Goal: Task Accomplishment & Management: Use online tool/utility

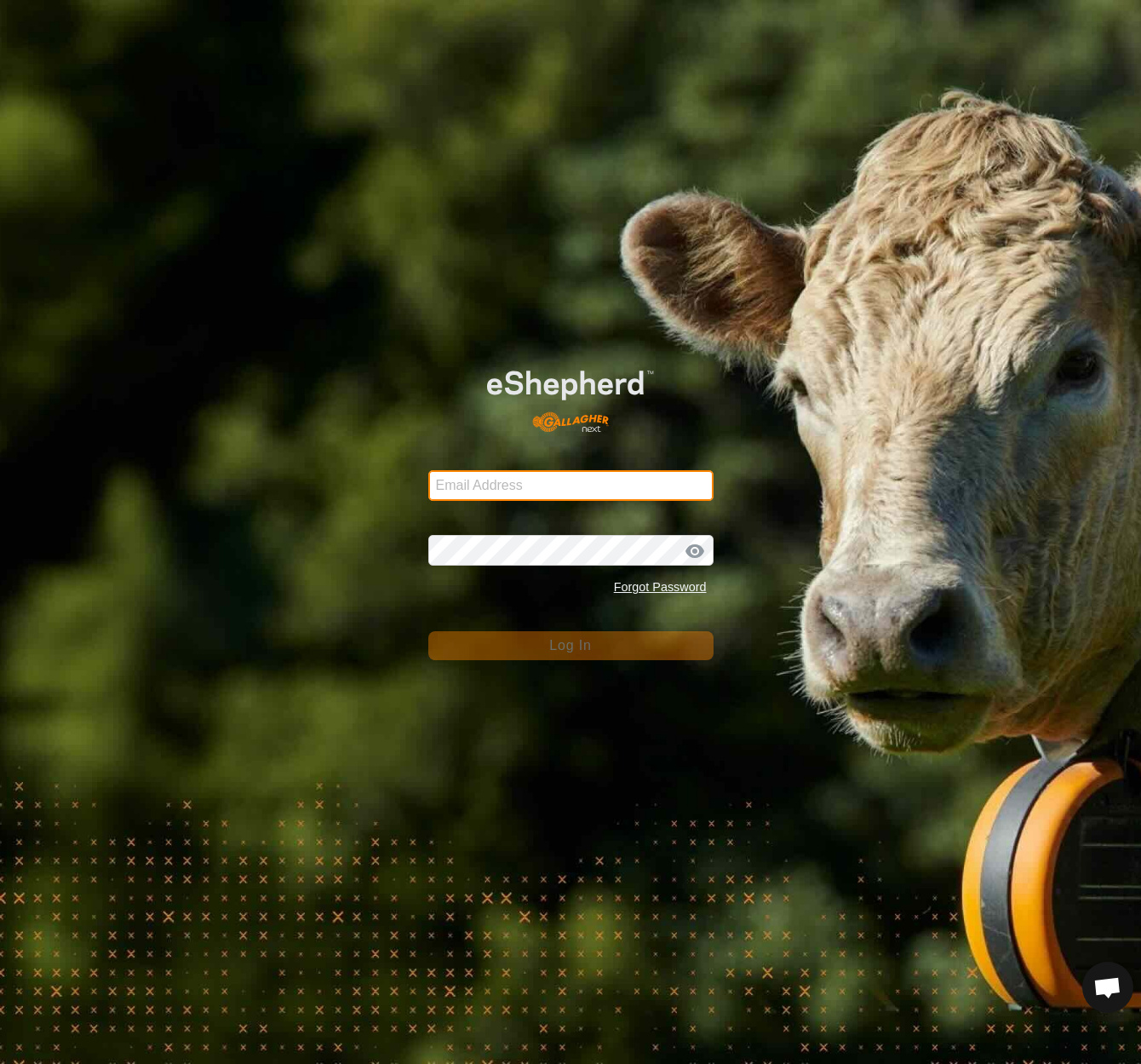
click at [479, 477] on input "Email Address" at bounding box center [570, 485] width 285 height 30
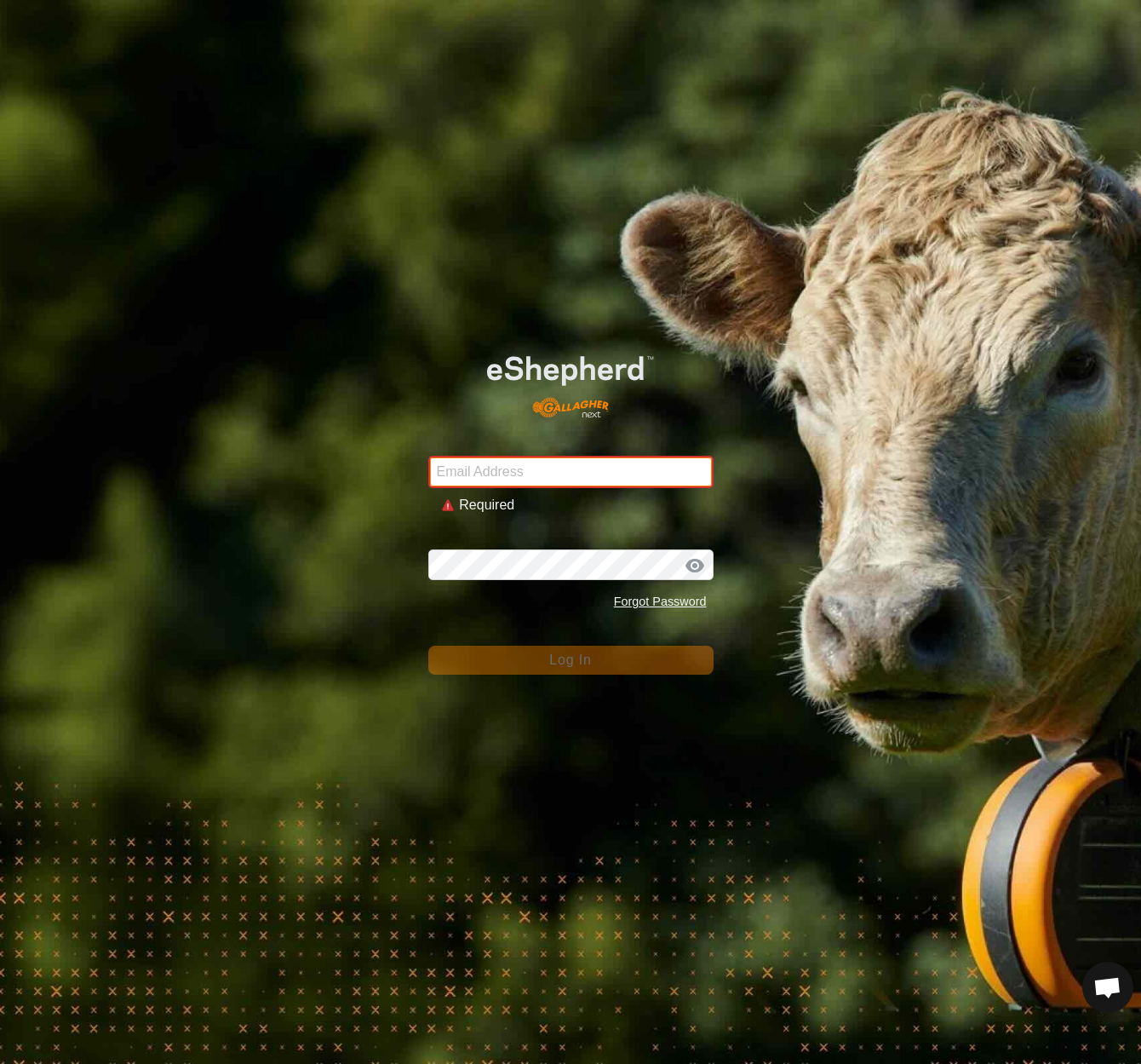
click at [700, 472] on input "Email Address" at bounding box center [570, 471] width 285 height 32
type input "Eshemp!6"
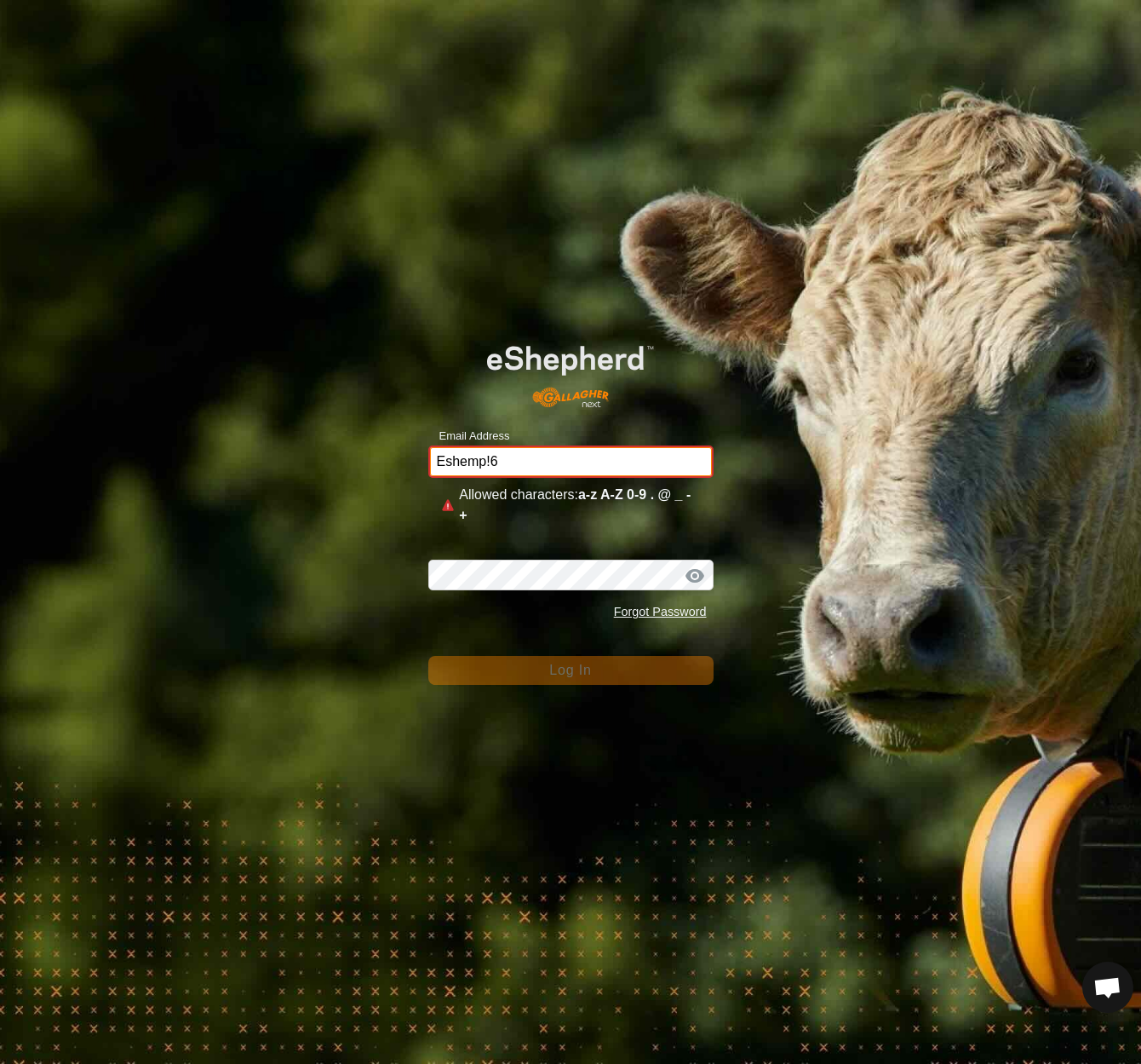
drag, startPoint x: 527, startPoint y: 466, endPoint x: 416, endPoint y: 464, distance: 111.0
click at [416, 464] on div "Email Address Eshemp!6 Allowed characters: a-z A-Z 0-9 . @ _ - + Password Forgo…" at bounding box center [570, 532] width 1141 height 1064
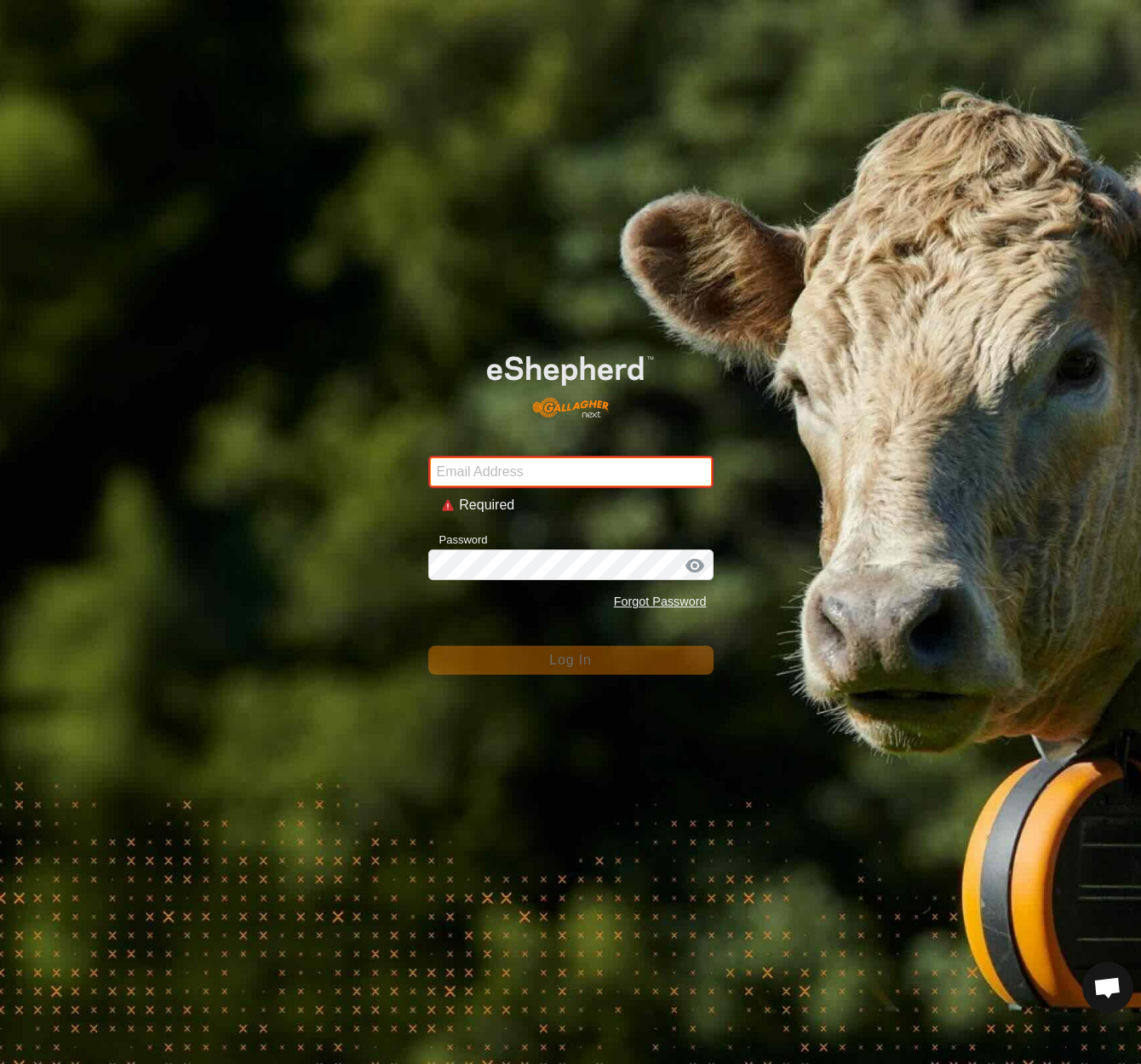
click at [474, 471] on input "Email Address" at bounding box center [570, 471] width 285 height 32
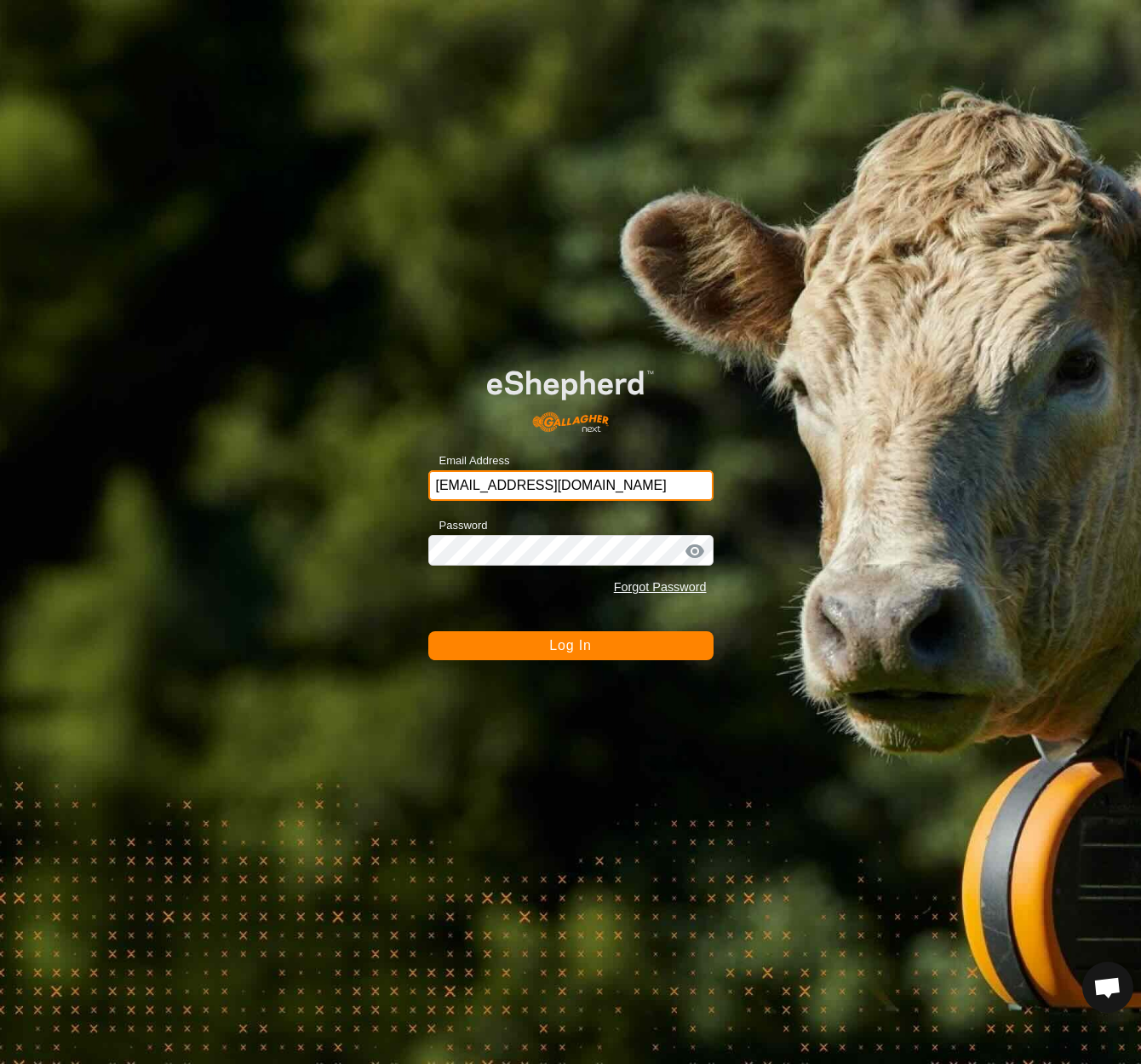
click at [570, 645] on button "Log In" at bounding box center [570, 646] width 285 height 29
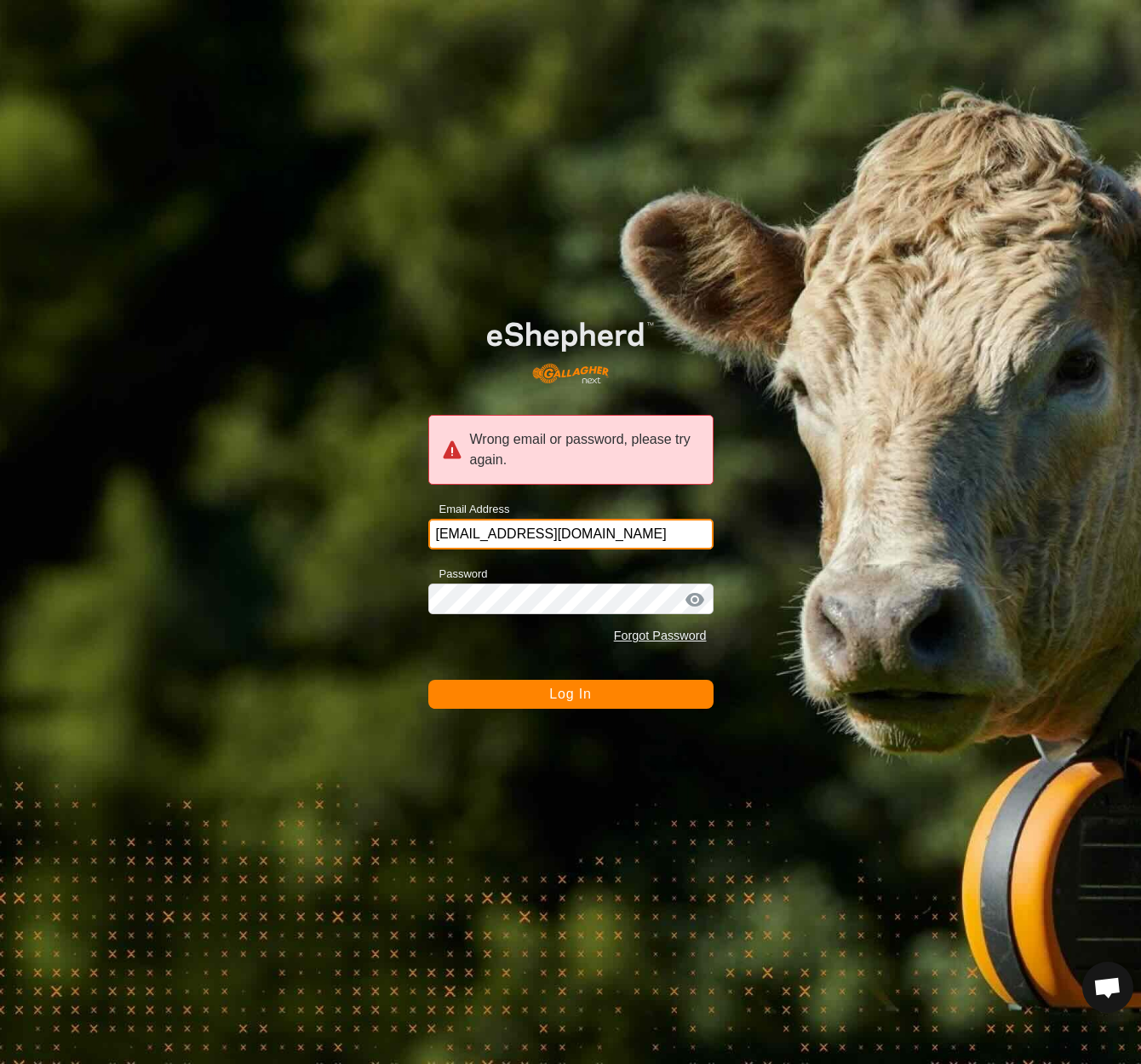
click at [566, 537] on input "[EMAIL_ADDRESS][DOMAIN_NAME]" at bounding box center [570, 533] width 285 height 30
type input "[EMAIL_ADDRESS][DOMAIN_NAME]"
click at [661, 690] on button "Log In" at bounding box center [570, 695] width 285 height 29
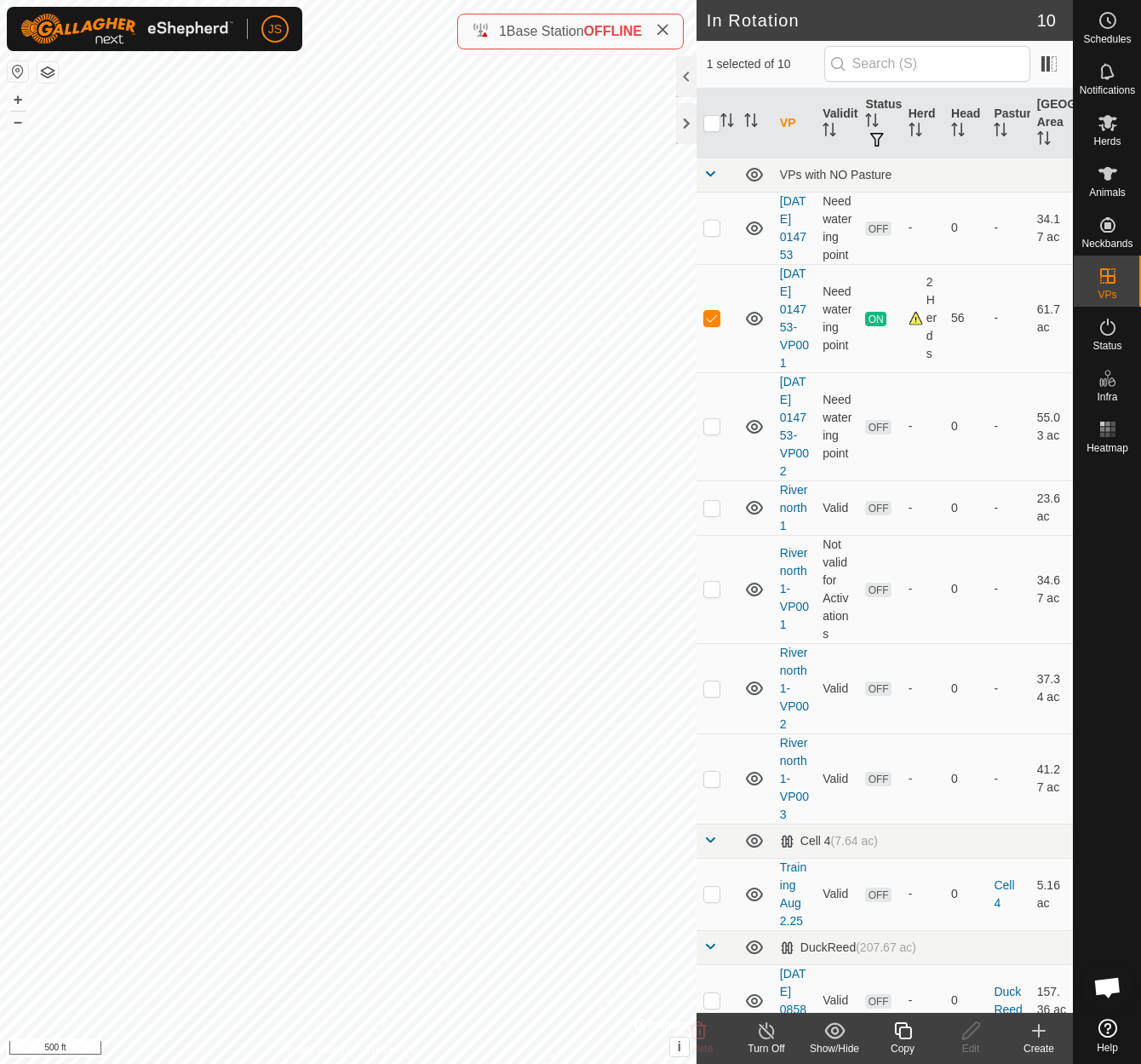
checkbox input "true"
checkbox input "false"
checkbox input "true"
click at [1107, 322] on icon at bounding box center [1108, 326] width 16 height 17
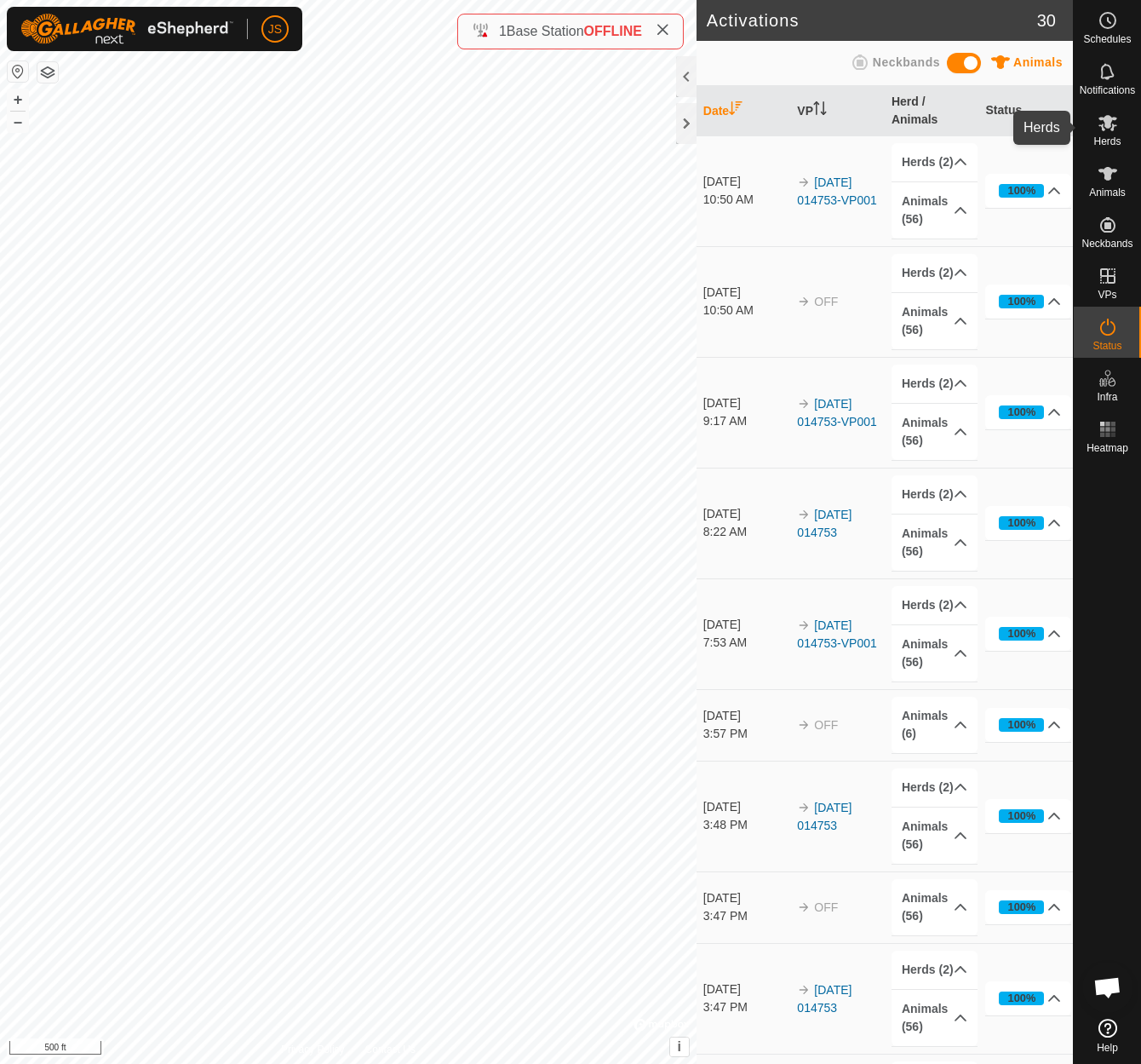
click at [1105, 116] on icon at bounding box center [1107, 122] width 21 height 21
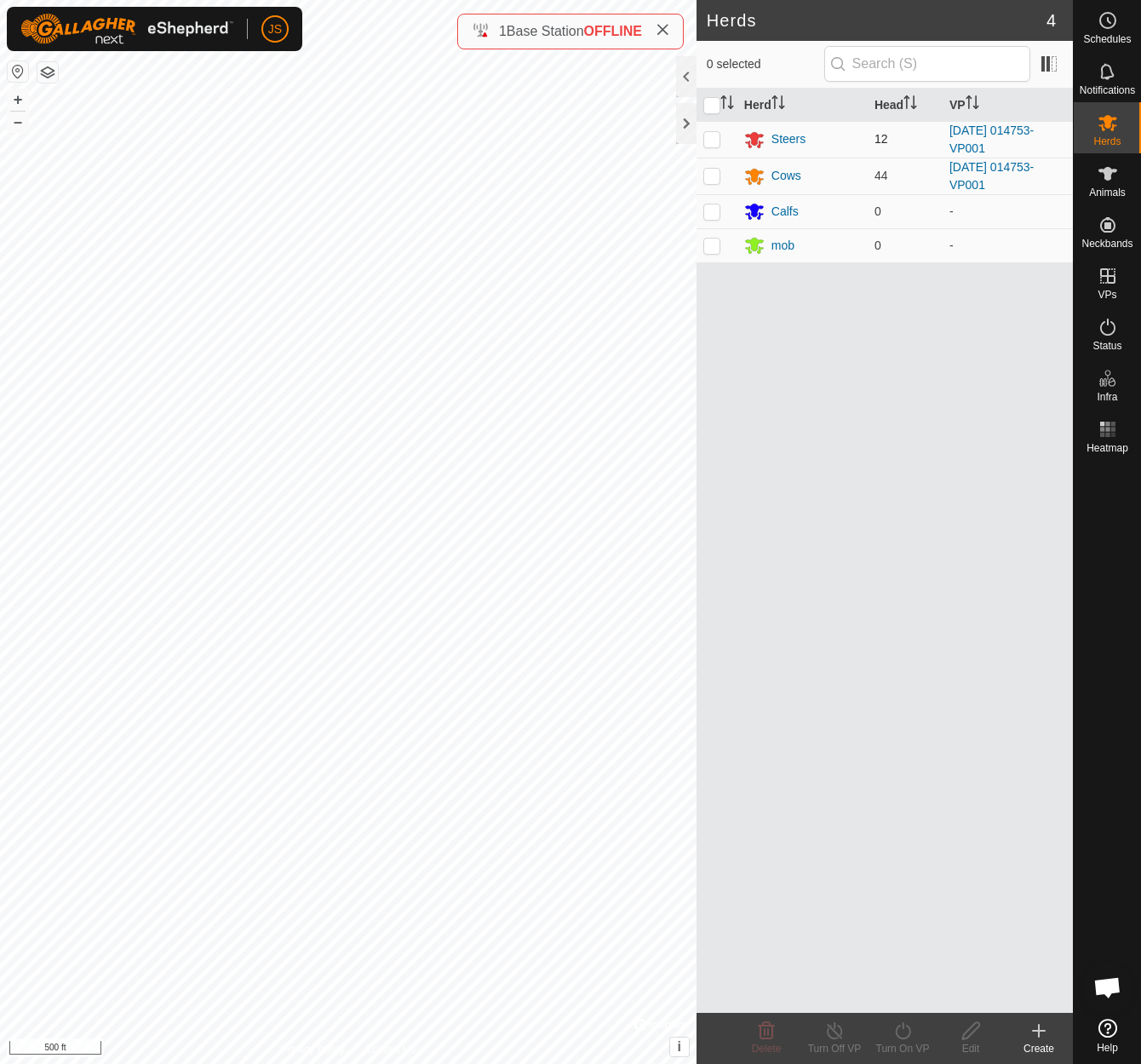
click at [709, 137] on p-checkbox at bounding box center [711, 139] width 17 height 14
checkbox input "true"
click at [710, 170] on p-checkbox at bounding box center [711, 175] width 17 height 14
checkbox input "true"
drag, startPoint x: 1107, startPoint y: 322, endPoint x: 1103, endPoint y: 329, distance: 8.1
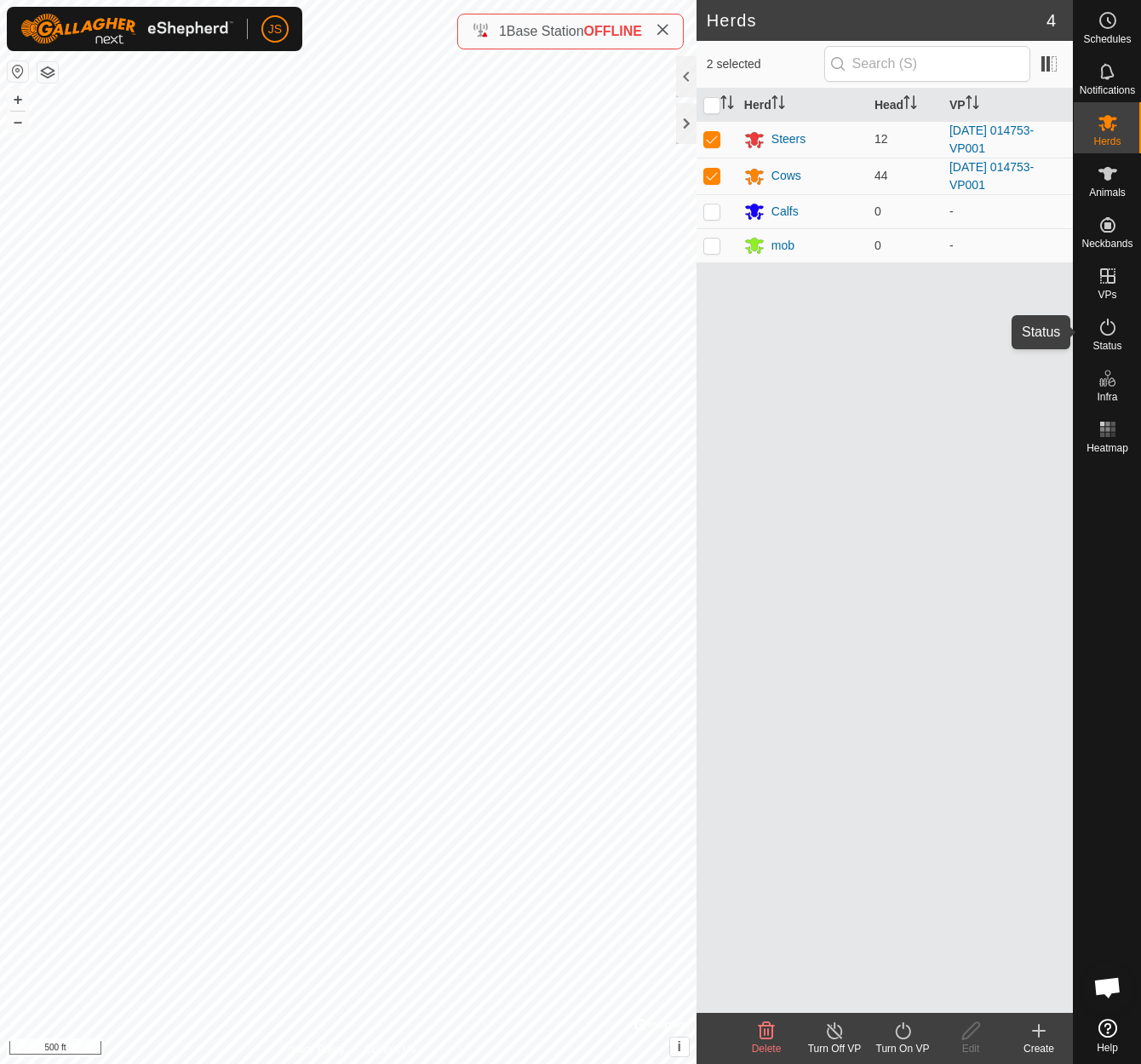
click at [1107, 322] on icon at bounding box center [1108, 326] width 16 height 17
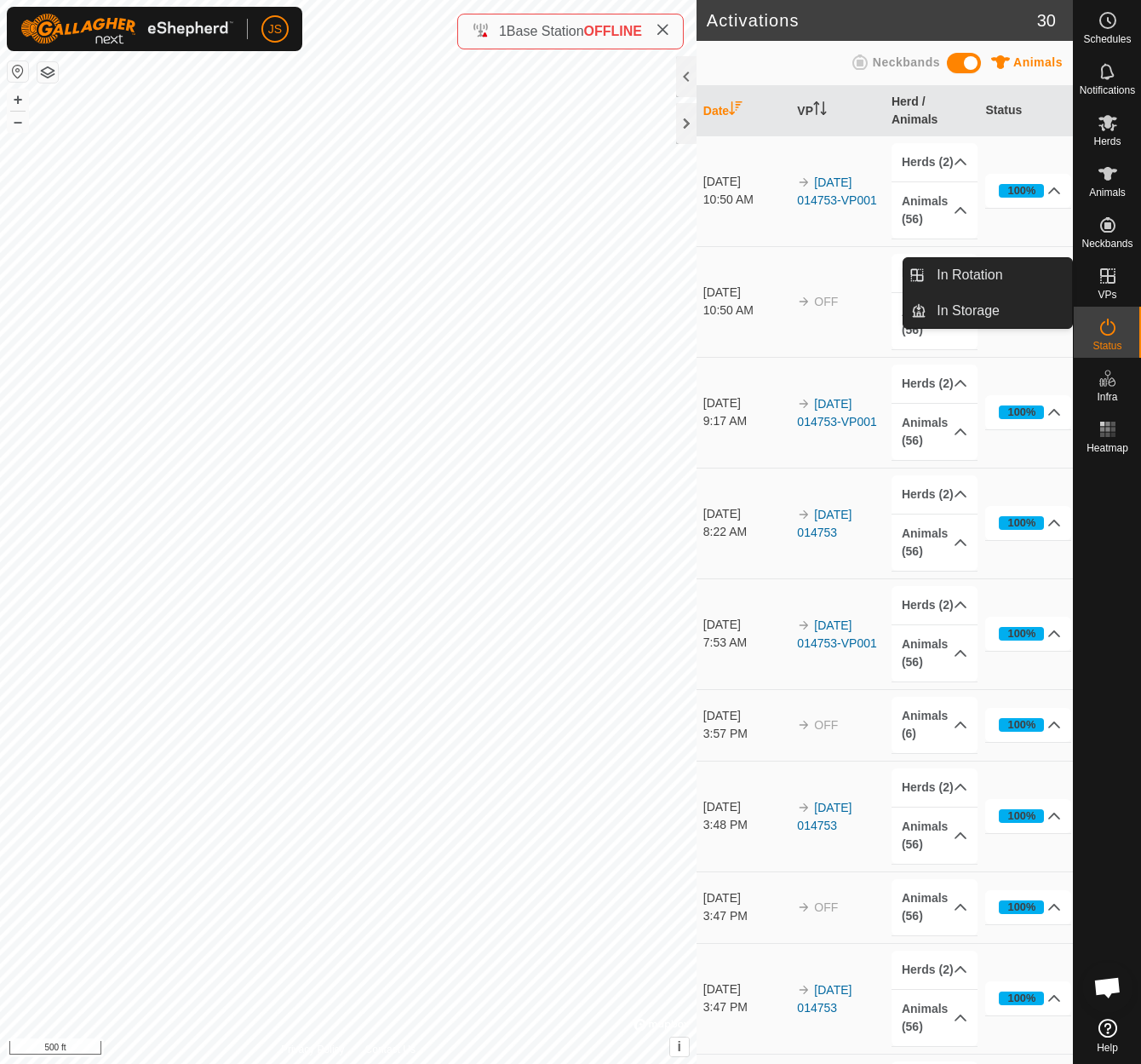
click at [1117, 274] on es-virtualpaddocks-svg-icon at bounding box center [1107, 276] width 30 height 27
click at [1105, 276] on icon at bounding box center [1108, 276] width 16 height 16
click at [1110, 271] on icon at bounding box center [1107, 275] width 21 height 21
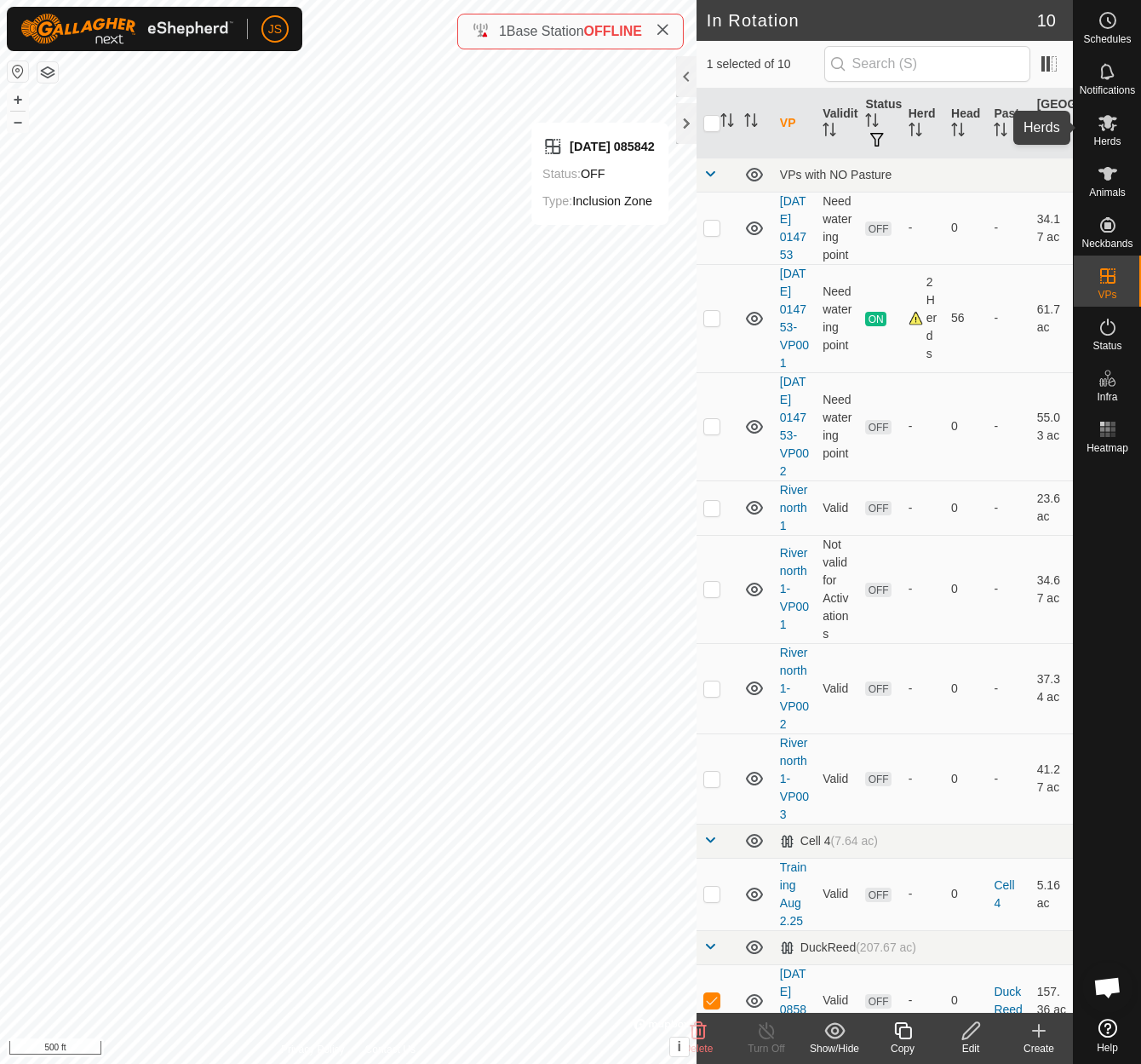
click at [1101, 121] on icon at bounding box center [1107, 122] width 19 height 17
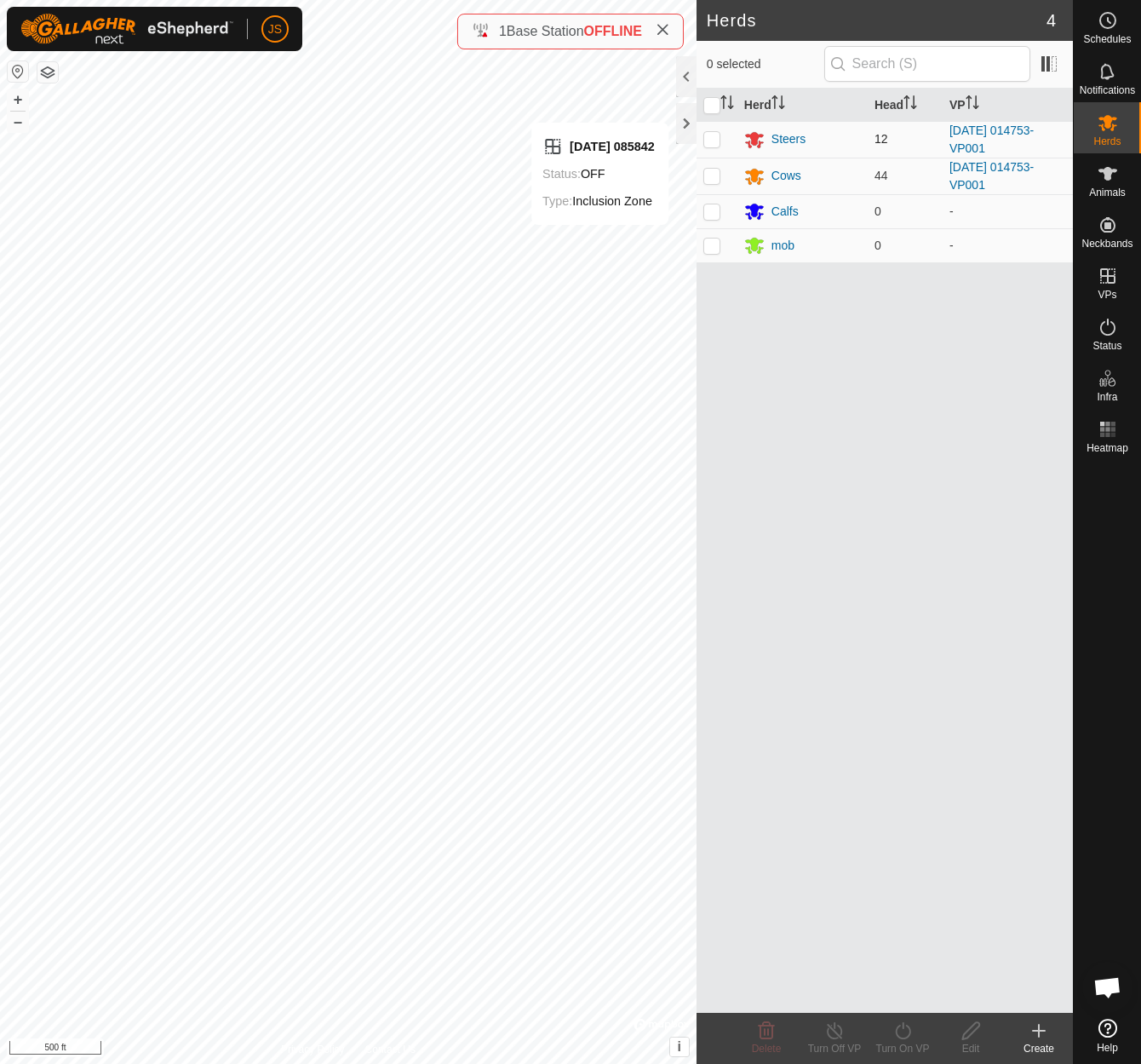
click at [713, 134] on p-checkbox at bounding box center [711, 139] width 17 height 14
checkbox input "true"
click at [712, 171] on p-checkbox at bounding box center [711, 175] width 17 height 14
checkbox input "true"
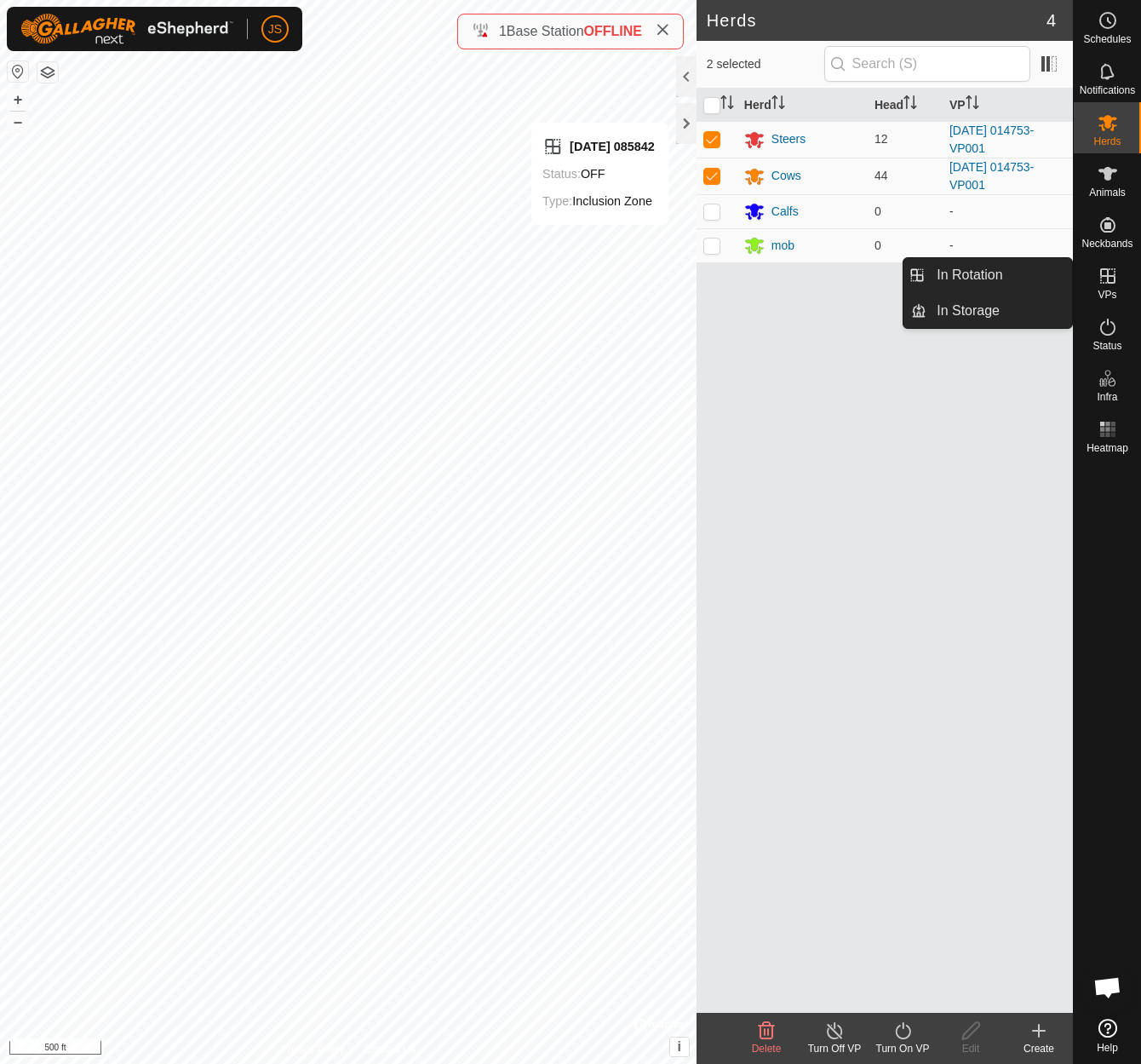
click at [1107, 271] on icon at bounding box center [1108, 276] width 16 height 16
click at [1110, 322] on icon at bounding box center [1107, 326] width 21 height 21
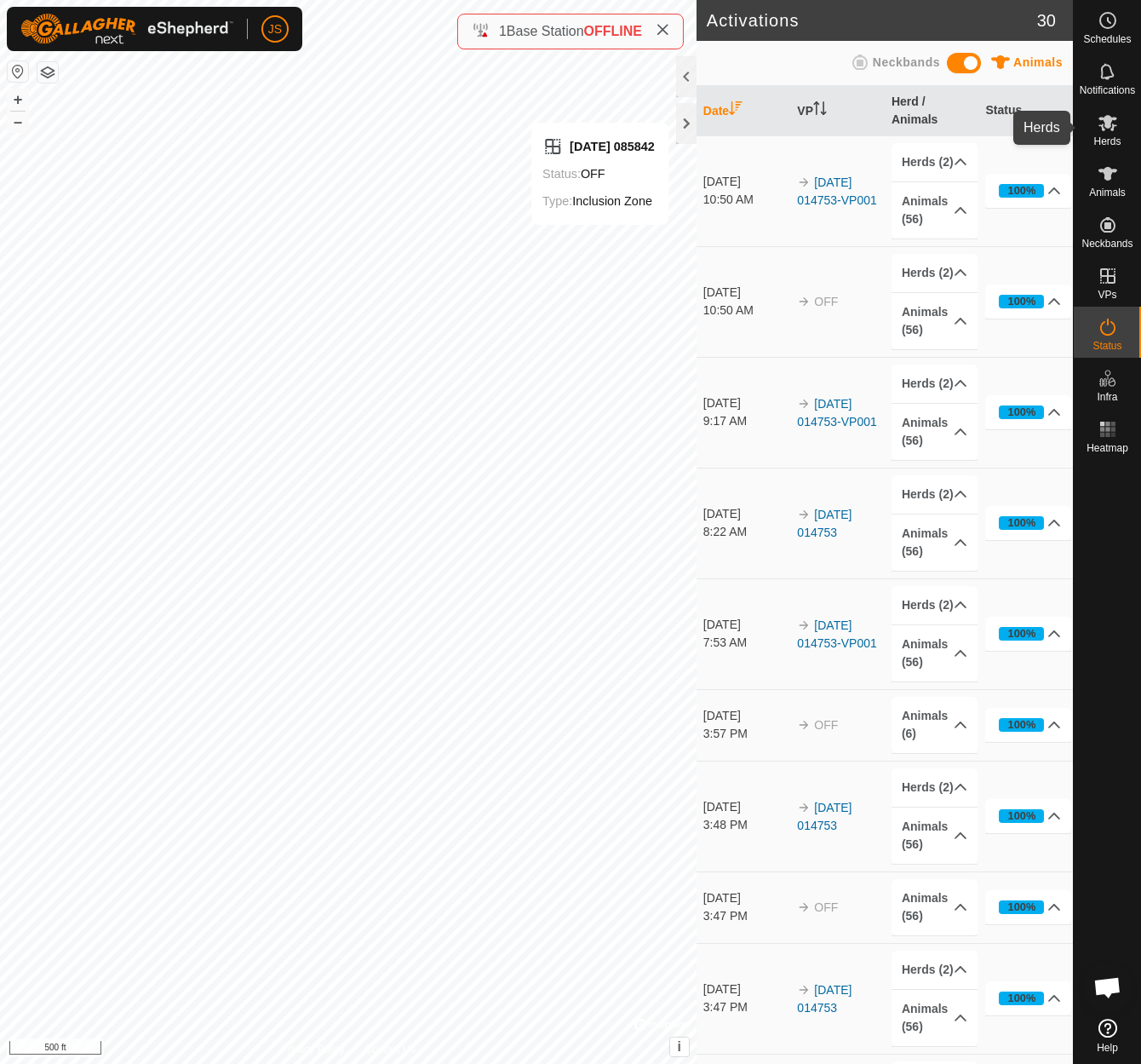
click at [1108, 119] on icon at bounding box center [1107, 122] width 19 height 17
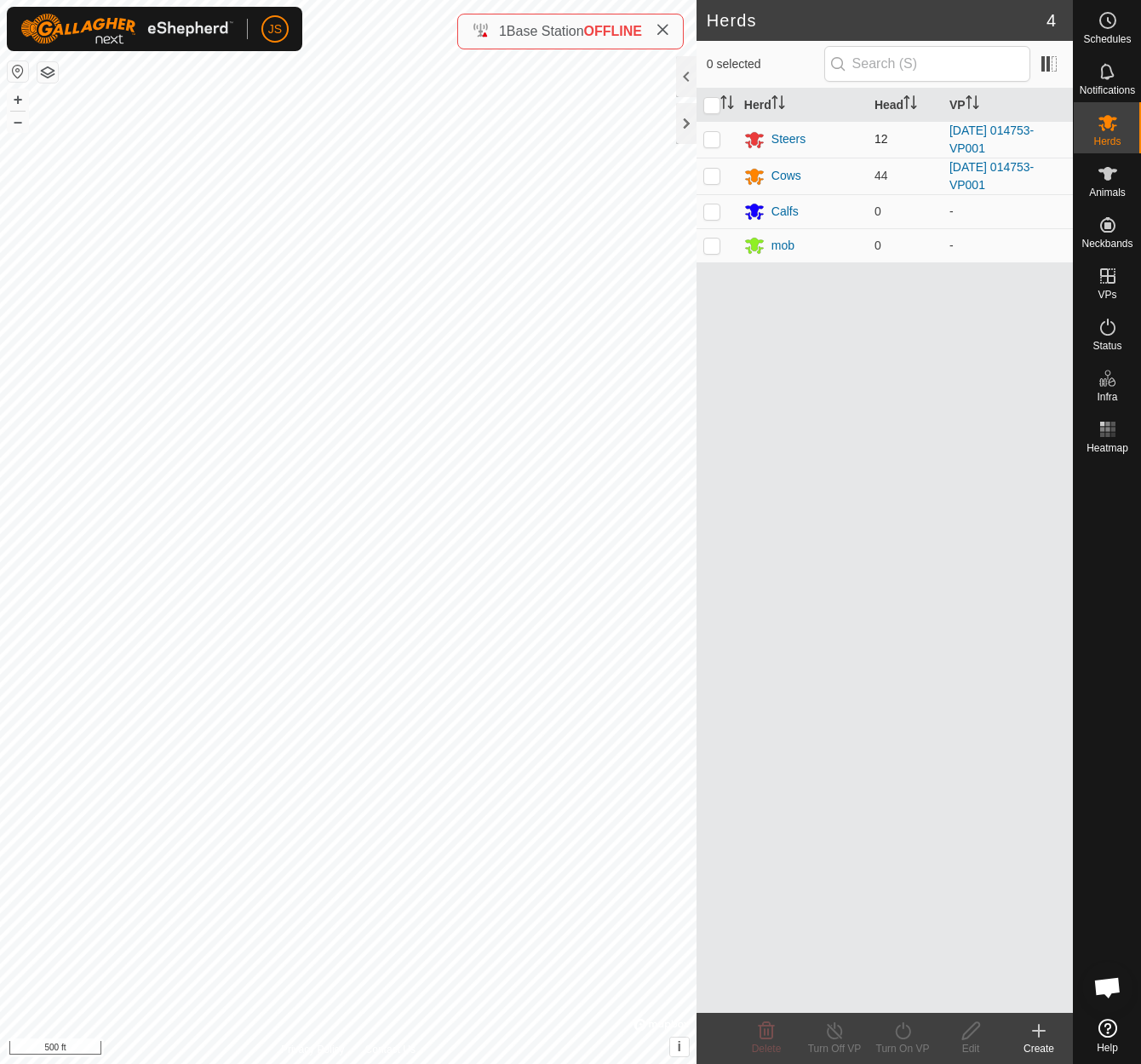
click at [710, 133] on p-checkbox at bounding box center [711, 139] width 17 height 14
checkbox input "true"
click at [712, 170] on p-checkbox at bounding box center [711, 175] width 17 height 14
checkbox input "true"
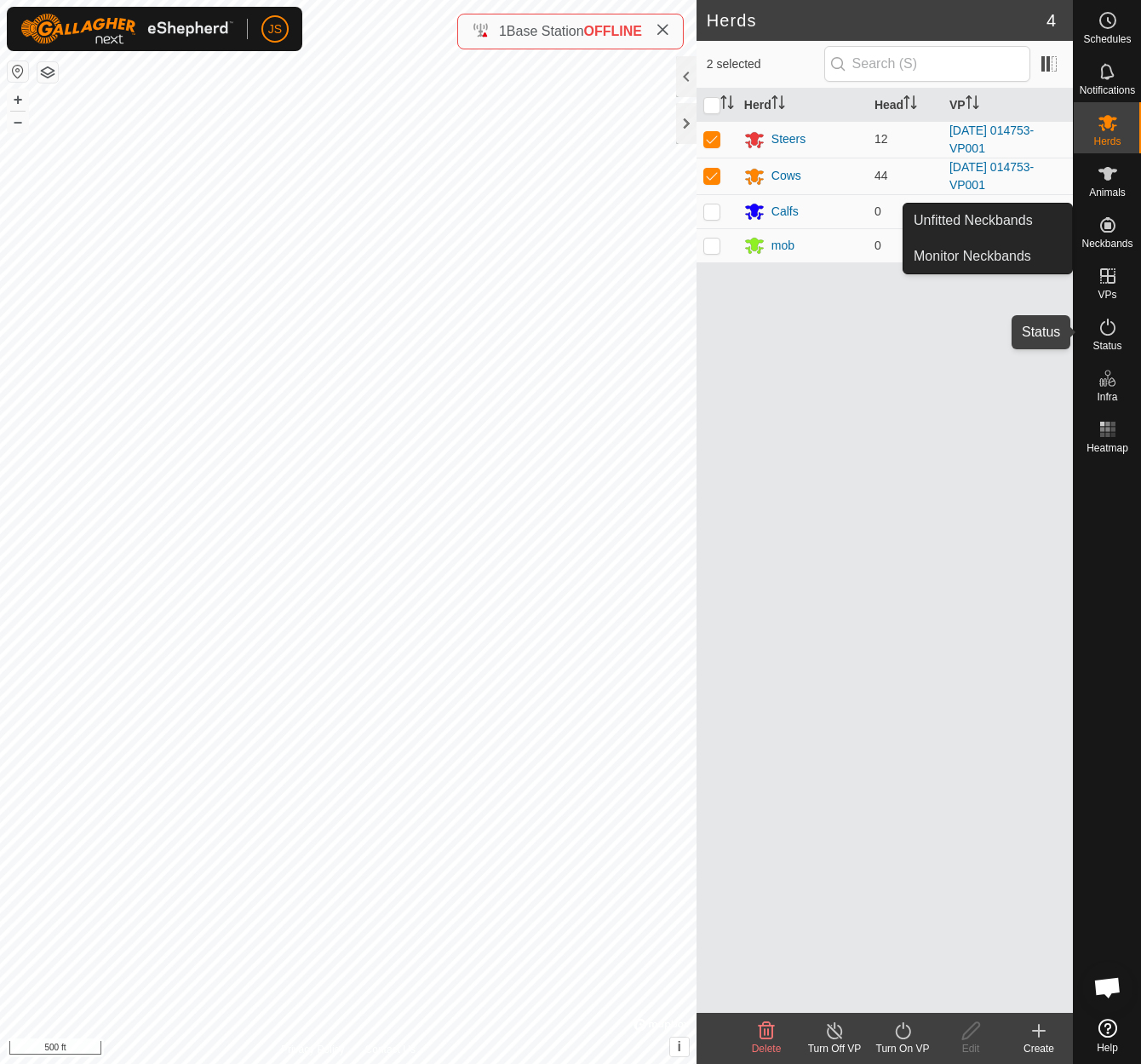
click at [1107, 329] on icon at bounding box center [1107, 326] width 21 height 21
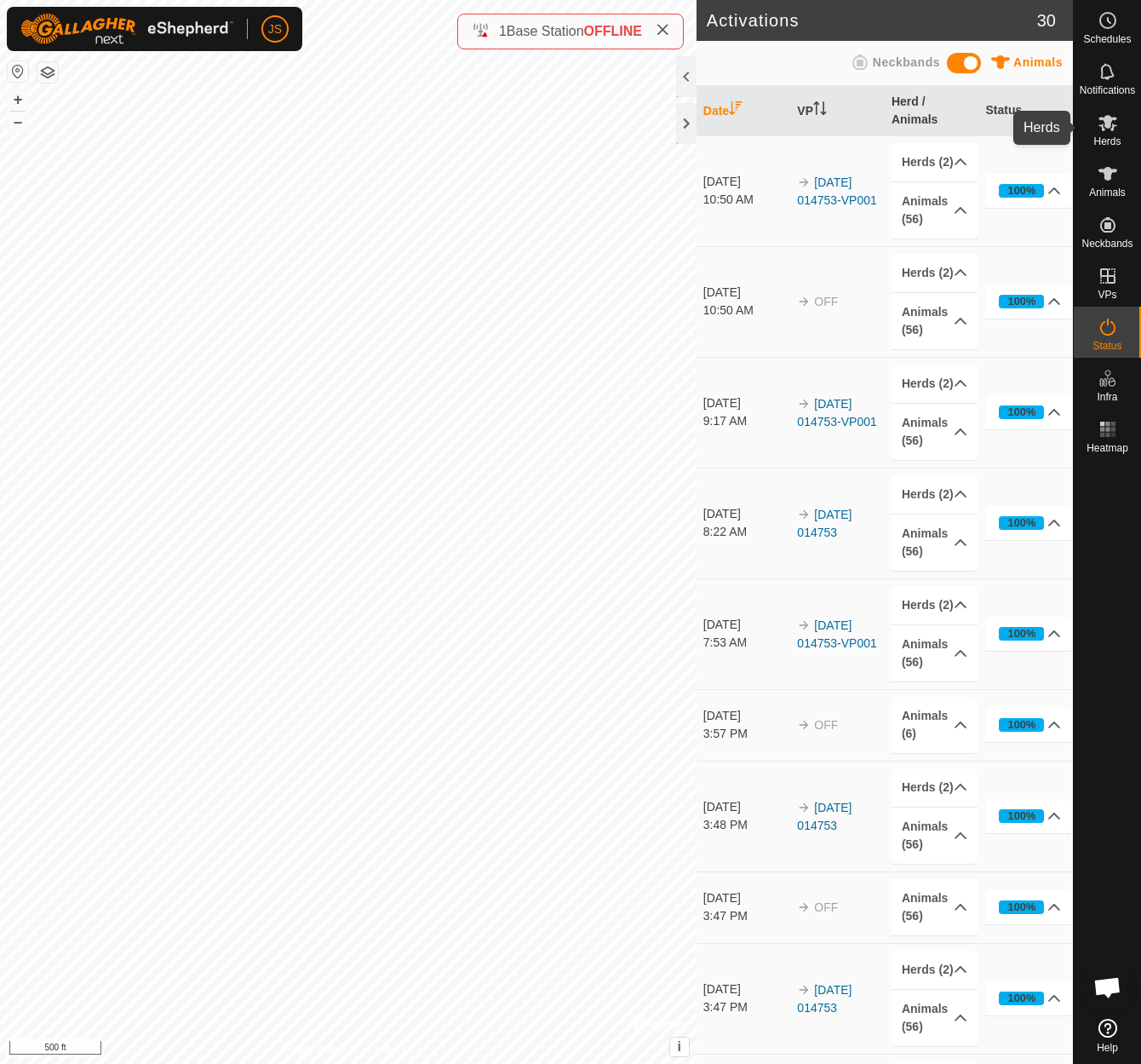
click at [1109, 121] on icon at bounding box center [1107, 122] width 19 height 17
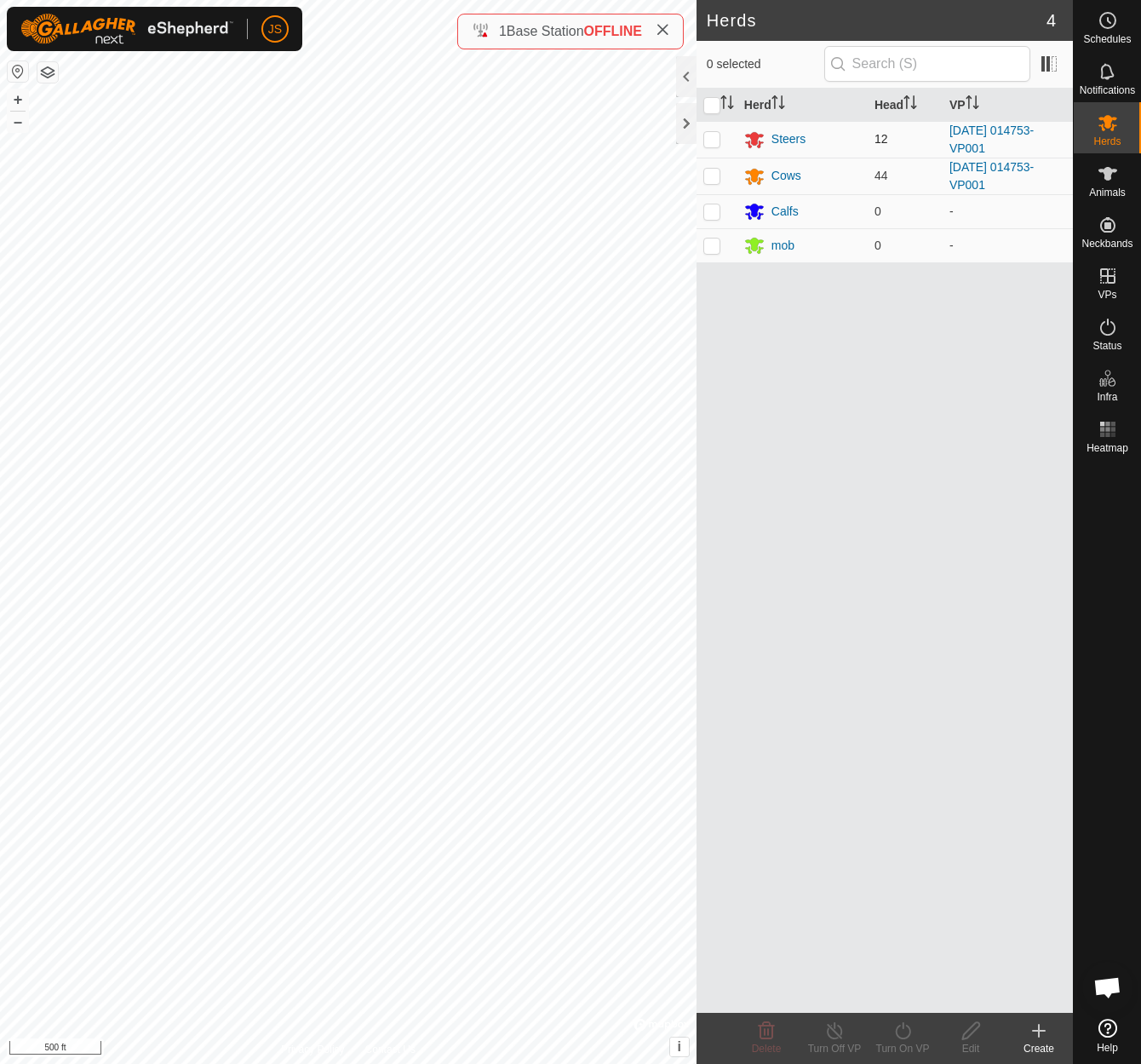
click at [709, 130] on td at bounding box center [717, 138] width 41 height 36
checkbox input "true"
click at [714, 174] on p-checkbox at bounding box center [711, 175] width 17 height 14
checkbox input "true"
click at [901, 1028] on icon at bounding box center [903, 1030] width 22 height 21
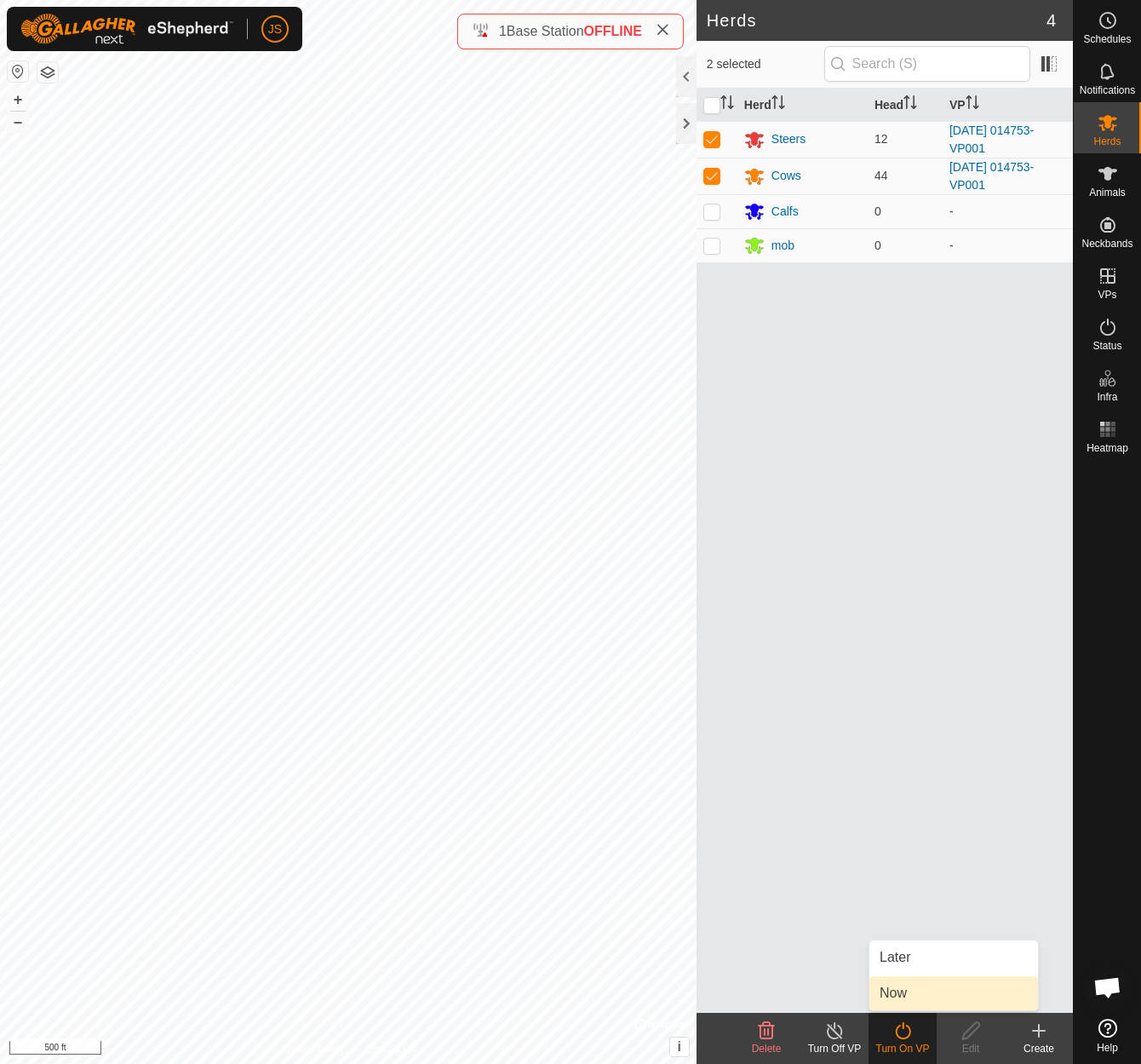
click at [898, 986] on link "Now" at bounding box center [953, 992] width 168 height 34
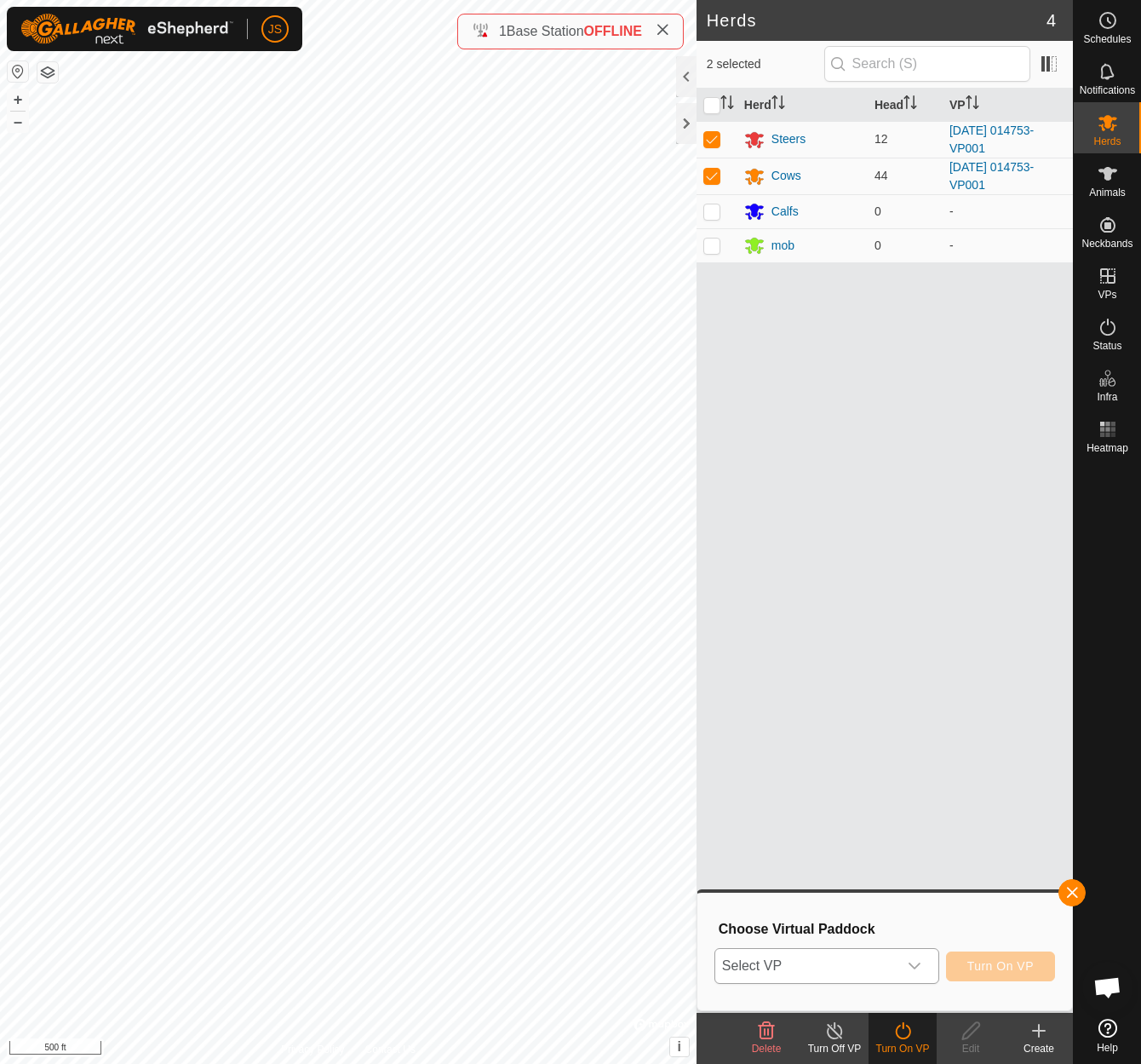
click at [911, 961] on icon "dropdown trigger" at bounding box center [915, 966] width 14 height 14
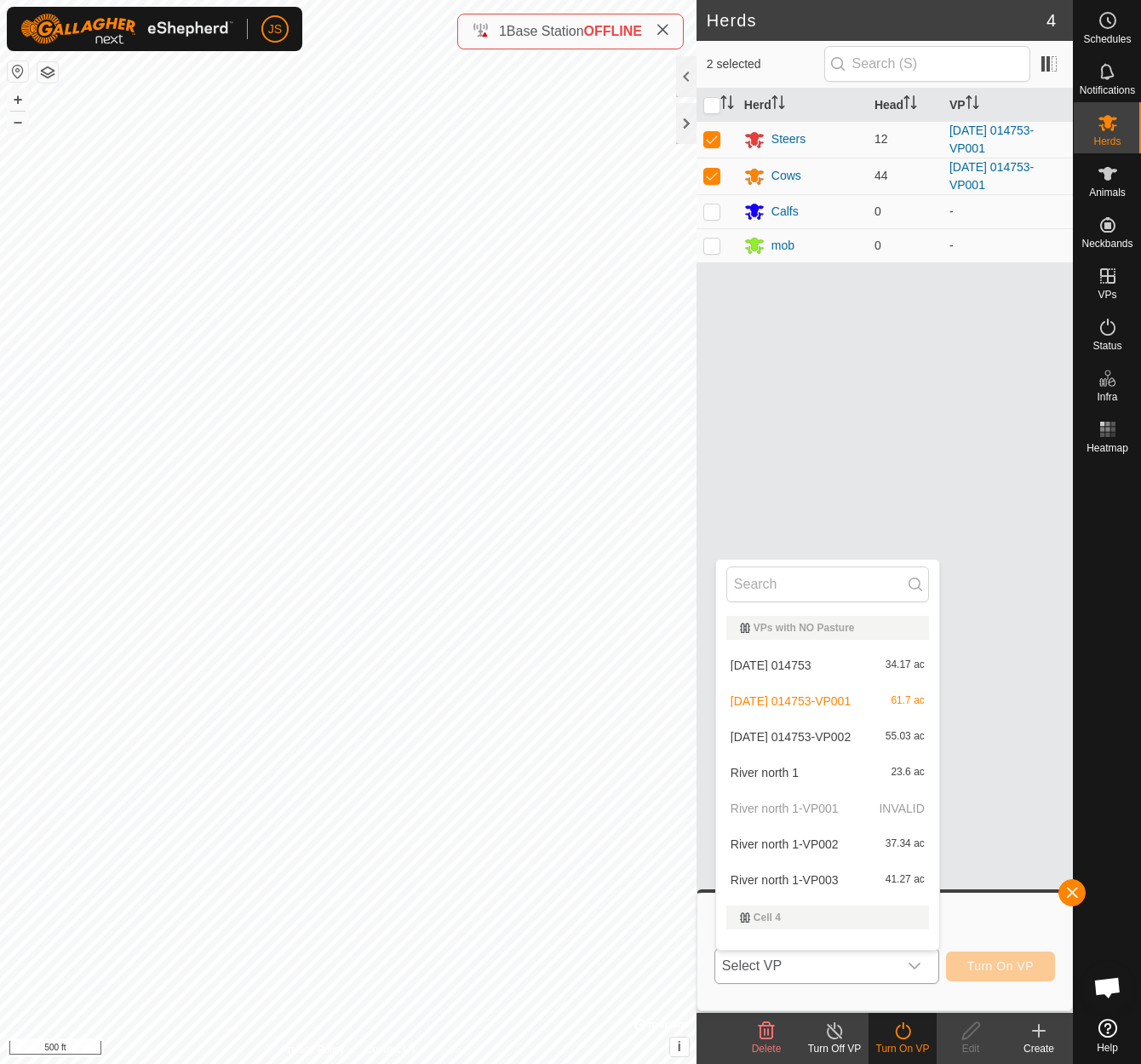
scroll to position [23, 0]
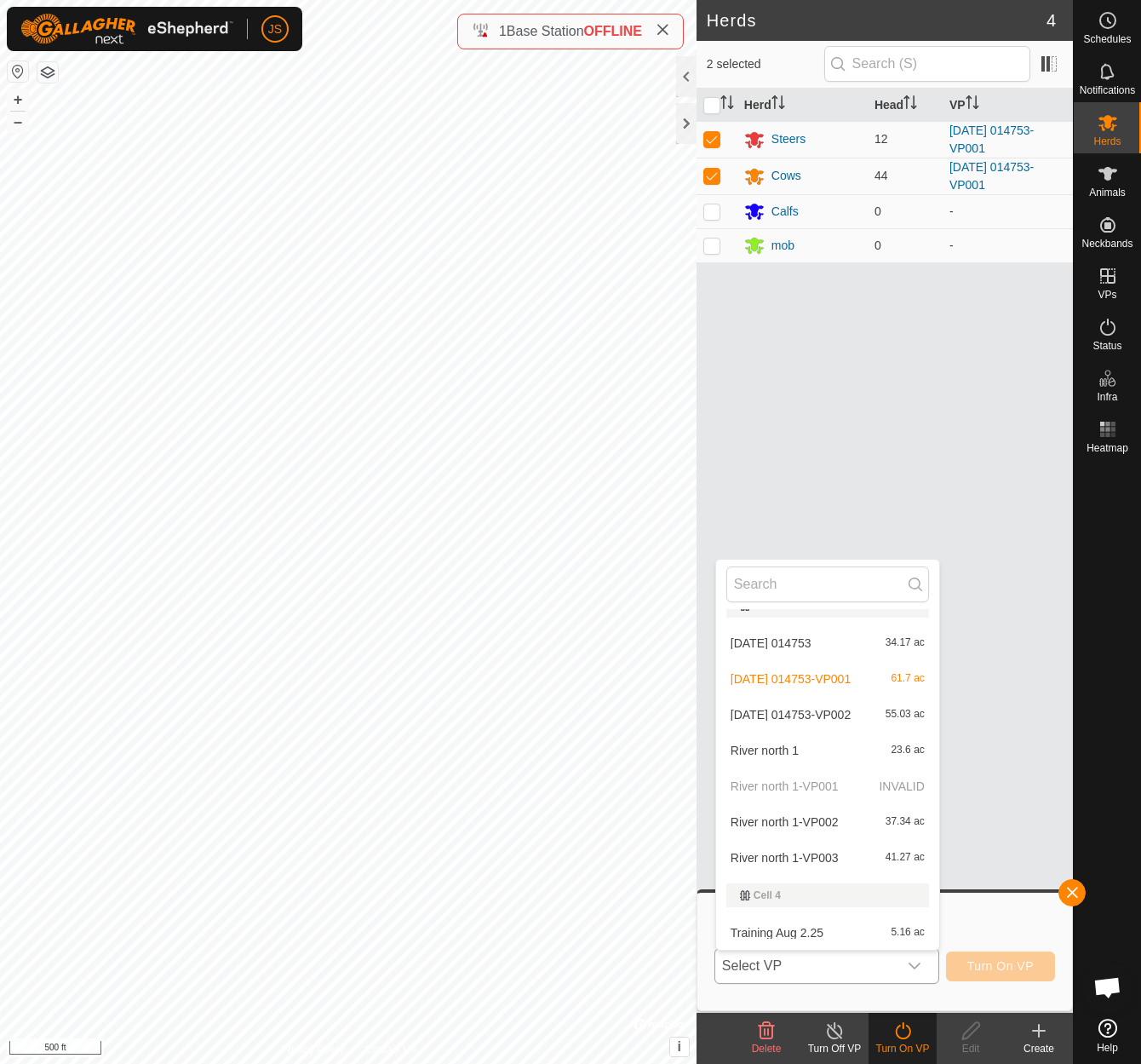
click at [775, 709] on li "[DATE] 014753-VP002 55.03 ac" at bounding box center [828, 714] width 223 height 34
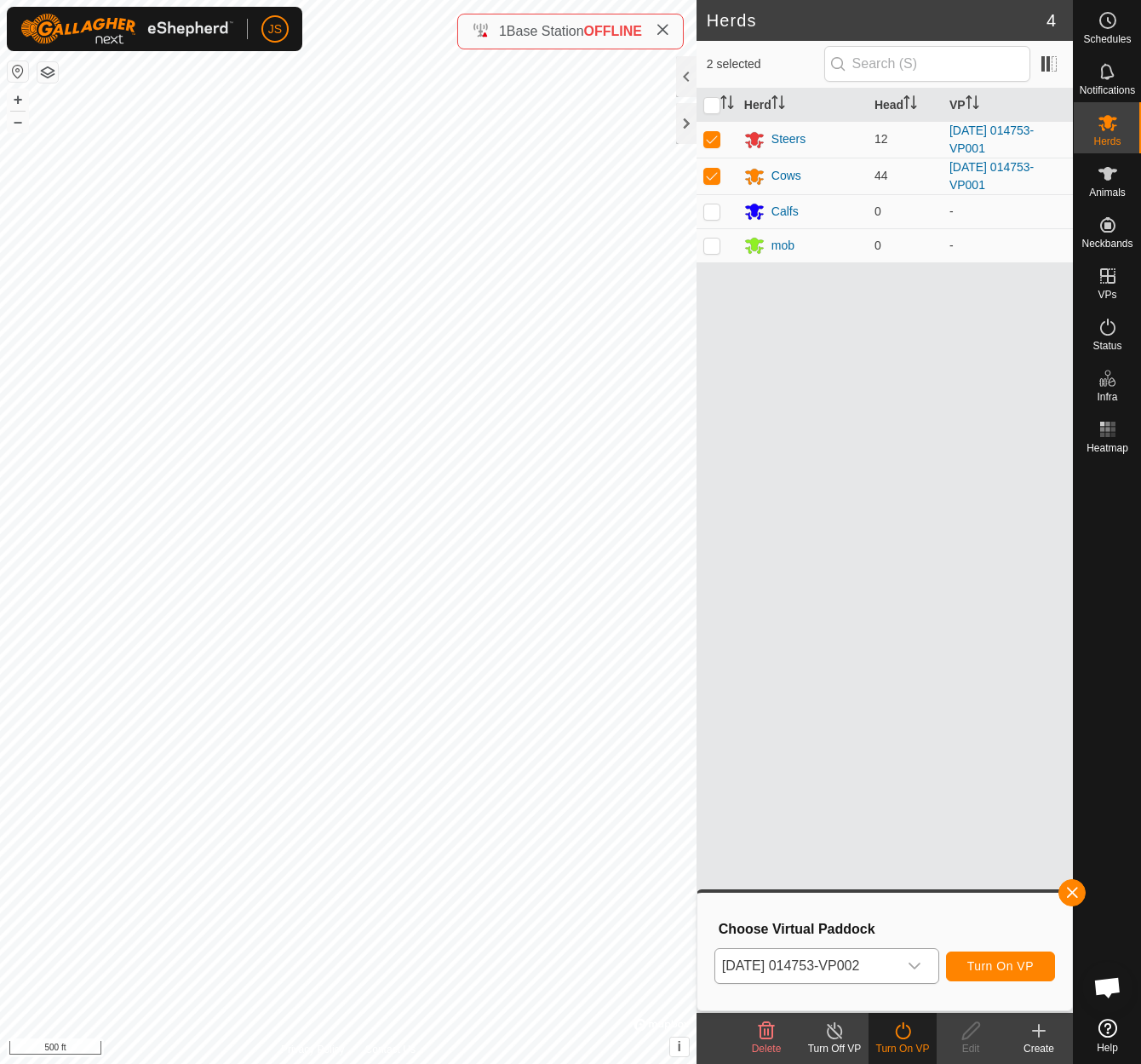
click at [1003, 961] on span "Turn On VP" at bounding box center [1000, 966] width 67 height 14
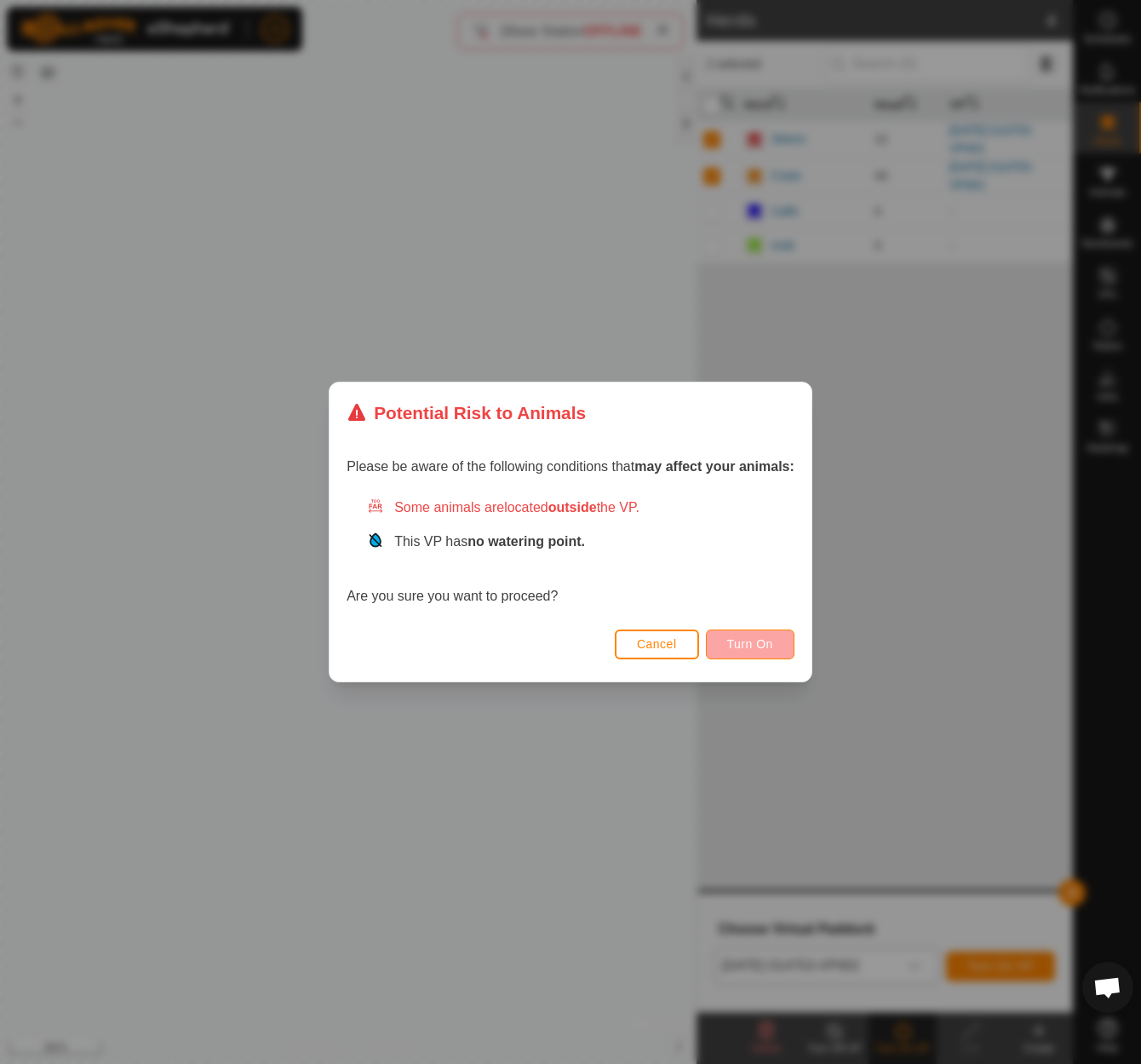
click at [743, 639] on span "Turn On" at bounding box center [749, 644] width 46 height 14
